Goal: Task Accomplishment & Management: Manage account settings

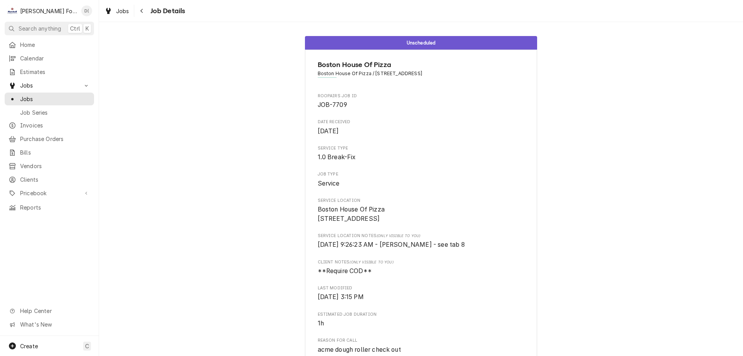
scroll to position [413, 0]
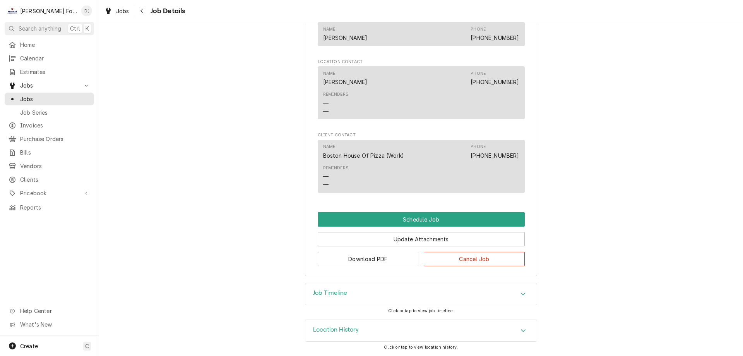
click at [53, 103] on div "Jobs Job Series" at bounding box center [49, 105] width 89 height 26
click at [56, 98] on span "Jobs" at bounding box center [55, 99] width 70 height 8
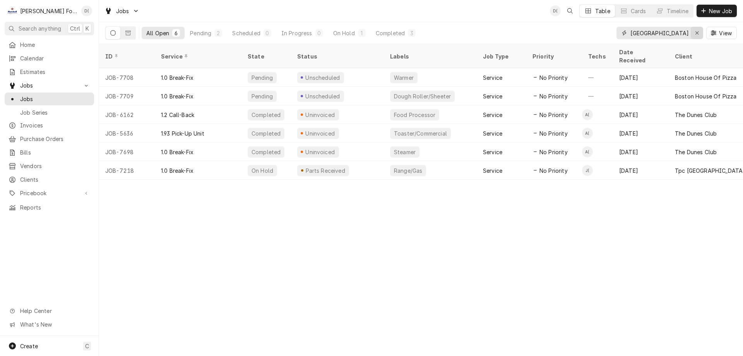
click at [693, 32] on div "Erase input" at bounding box center [697, 33] width 8 height 8
click at [679, 35] on input "Dynamic Content Wrapper" at bounding box center [666, 33] width 73 height 12
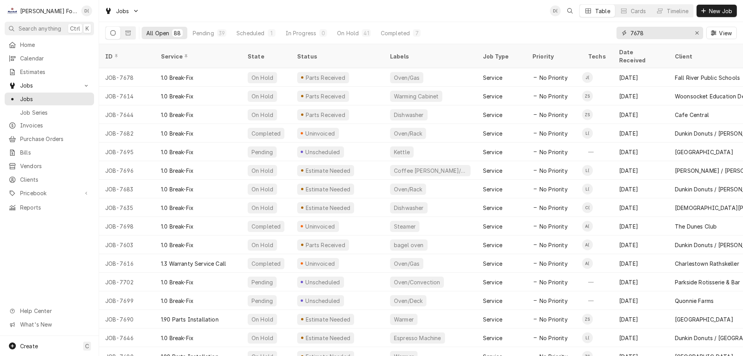
type input "7678"
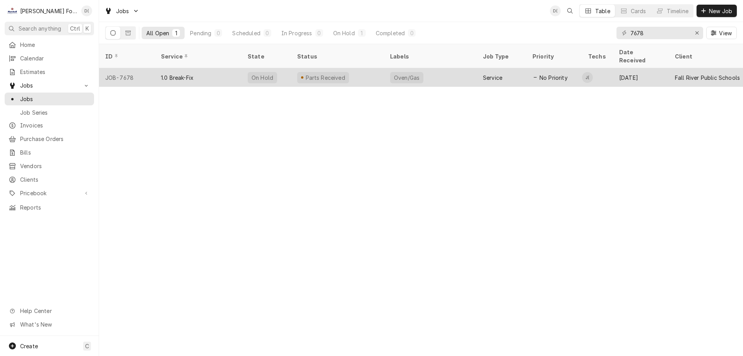
click at [428, 72] on div "Oven/Gas" at bounding box center [430, 77] width 93 height 19
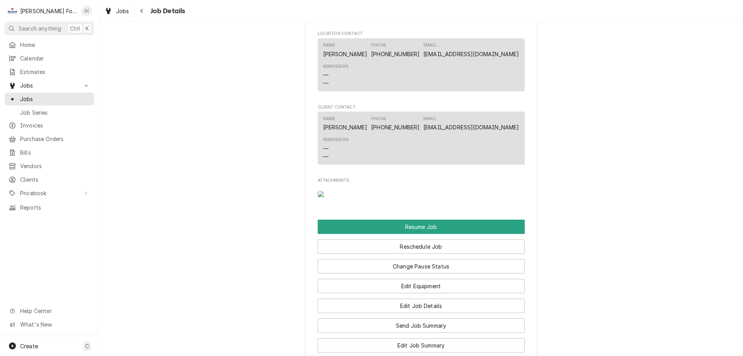
scroll to position [890, 0]
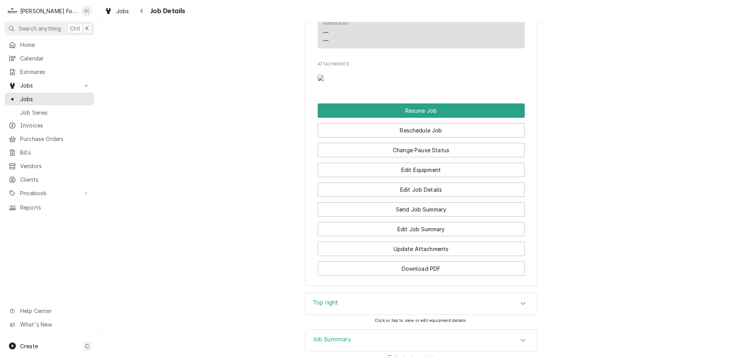
click at [334, 81] on img "Attachments" at bounding box center [333, 78] width 31 height 6
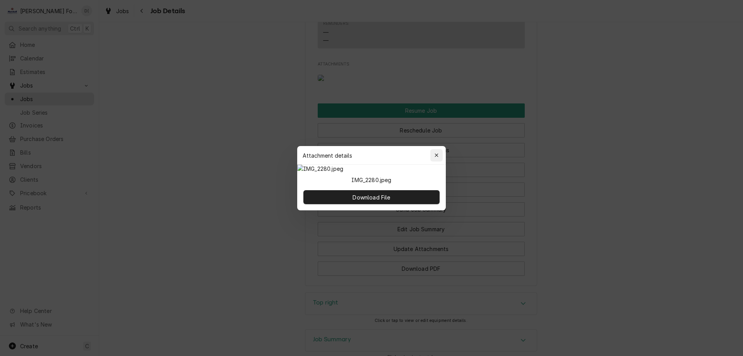
click at [438, 152] on icon "button" at bounding box center [437, 154] width 4 height 5
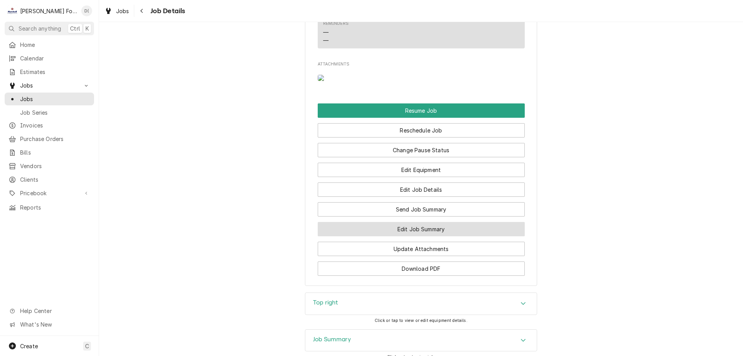
click at [433, 236] on button "Edit Job Summary" at bounding box center [421, 229] width 207 height 14
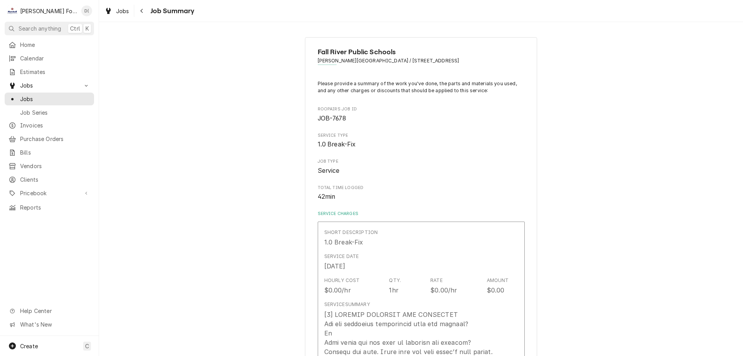
type textarea "x"
